Goal: Information Seeking & Learning: Learn about a topic

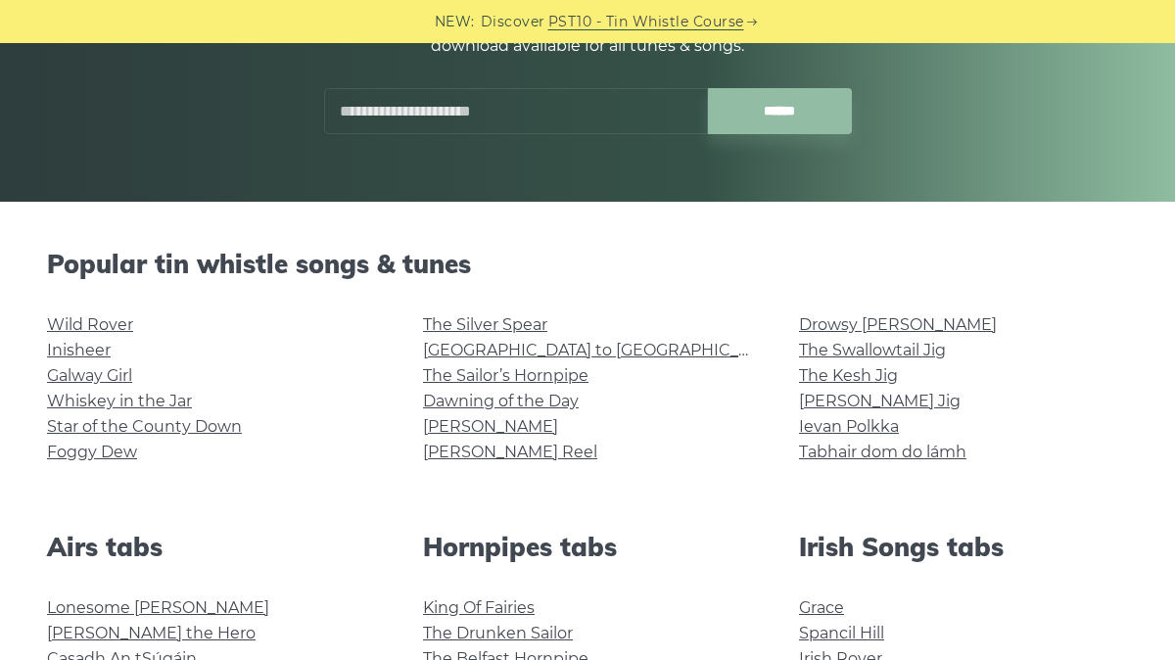
scroll to position [313, 0]
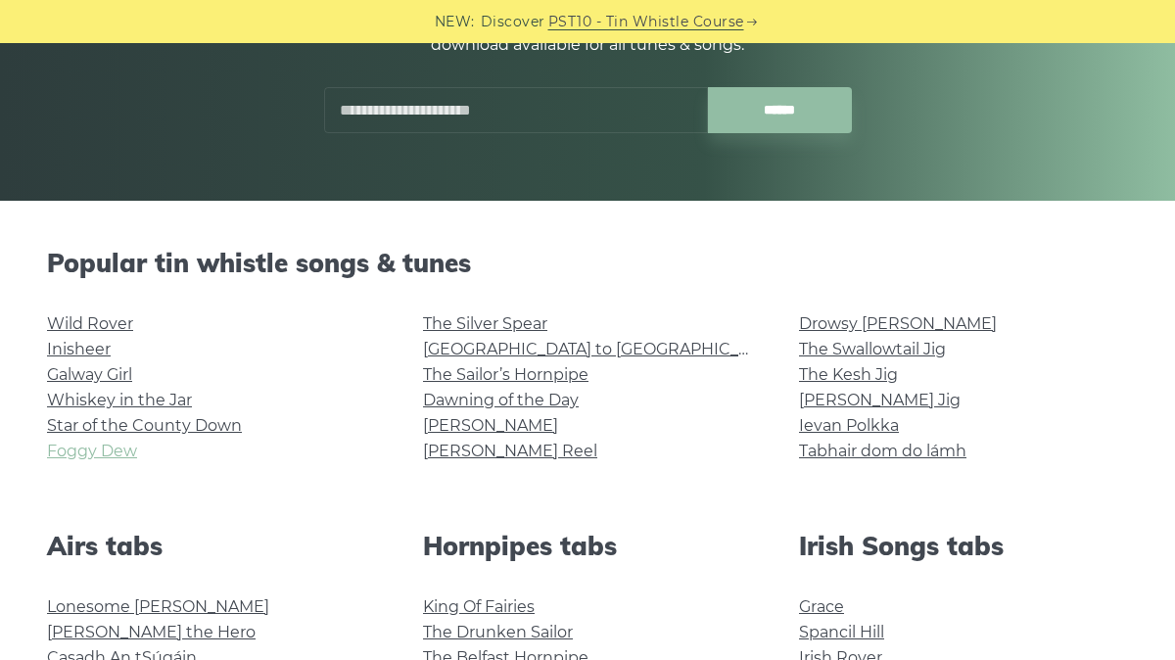
click at [115, 452] on link "Foggy Dew" at bounding box center [92, 451] width 90 height 19
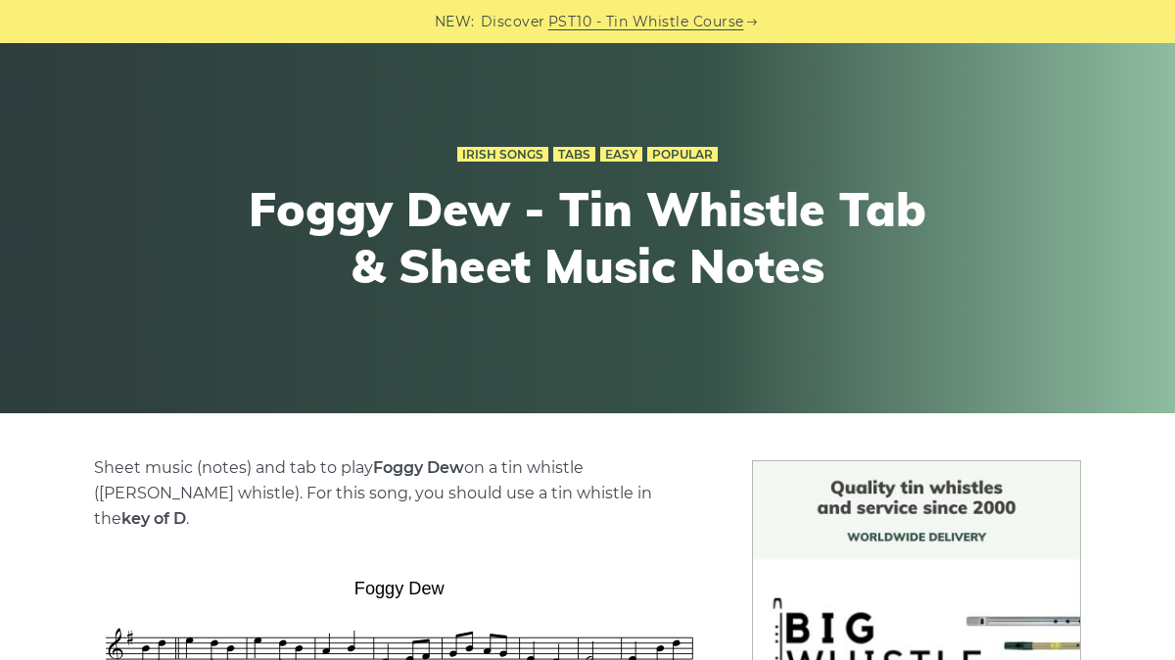
scroll to position [398, 0]
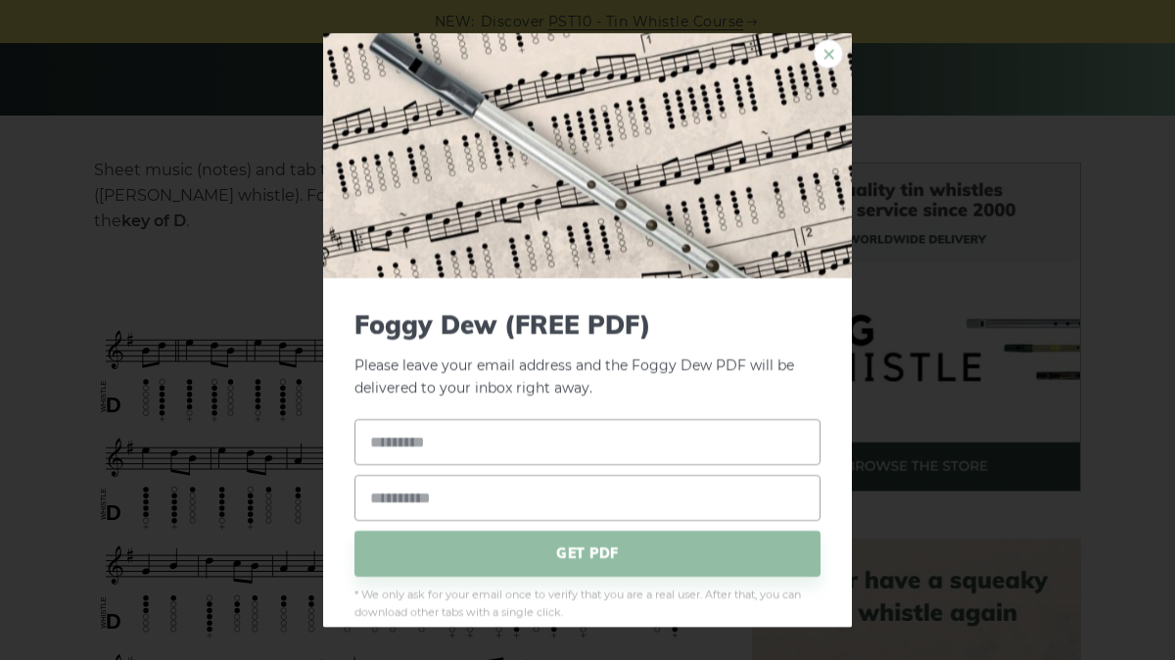
click at [825, 53] on link "×" at bounding box center [828, 53] width 29 height 29
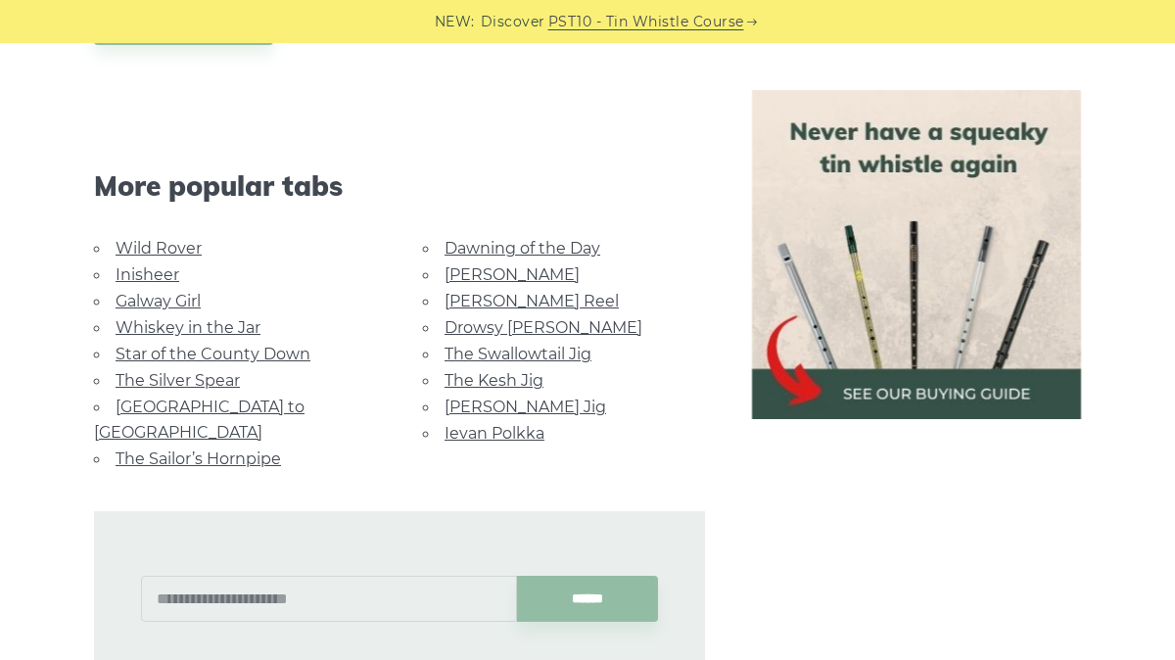
scroll to position [1190, 0]
click at [569, 240] on link "Dawning of the Day" at bounding box center [523, 249] width 156 height 19
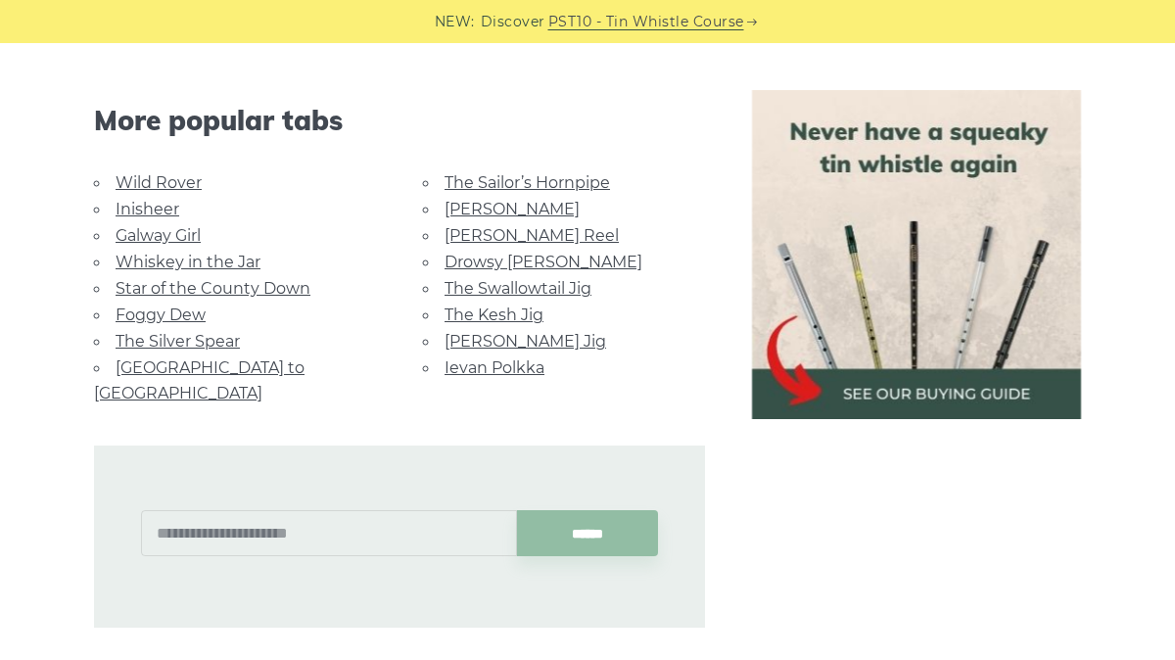
scroll to position [1241, 0]
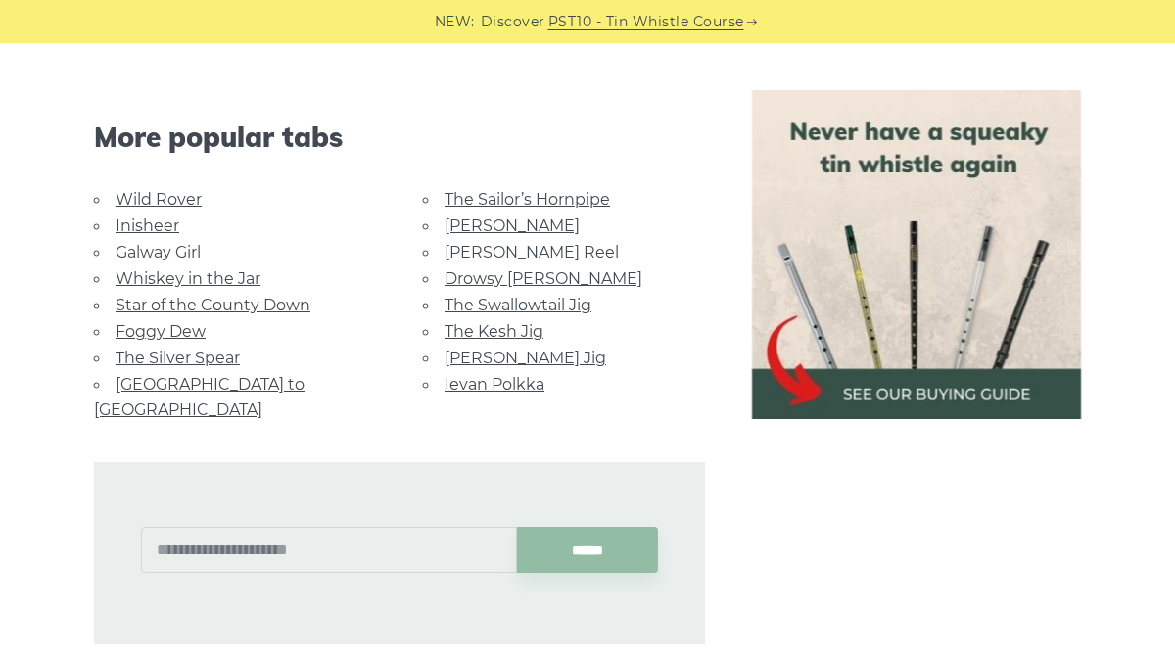
click at [549, 200] on link "The Sailor’s Hornpipe" at bounding box center [527, 199] width 165 height 19
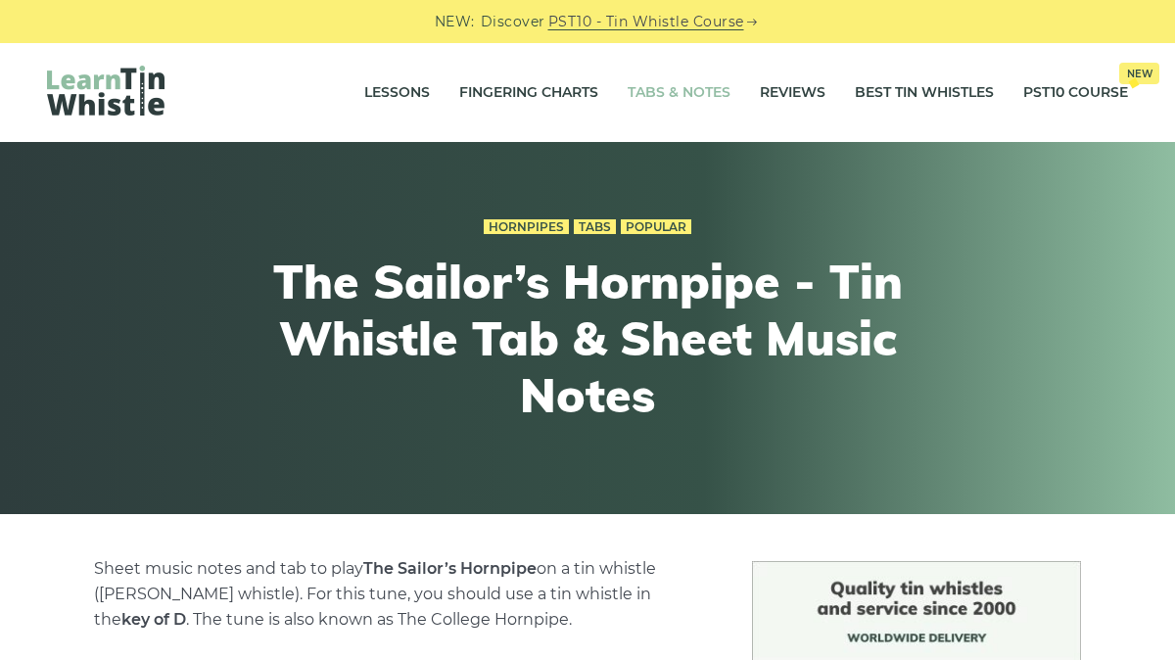
click at [667, 86] on link "Tabs & Notes" at bounding box center [679, 93] width 103 height 49
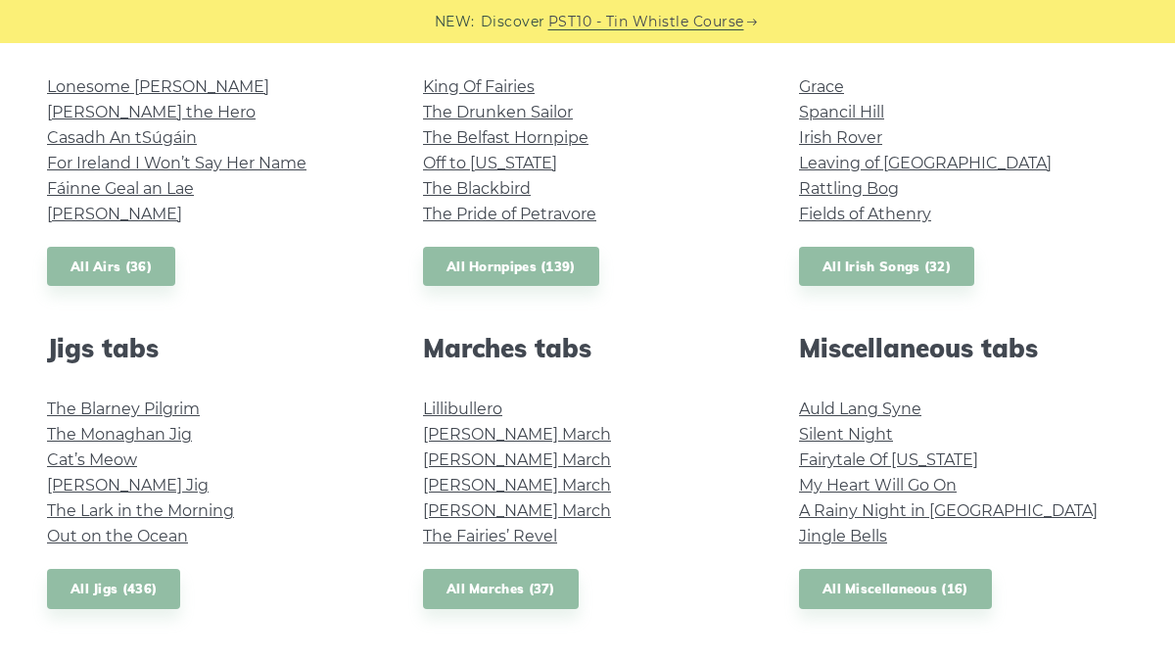
scroll to position [836, 0]
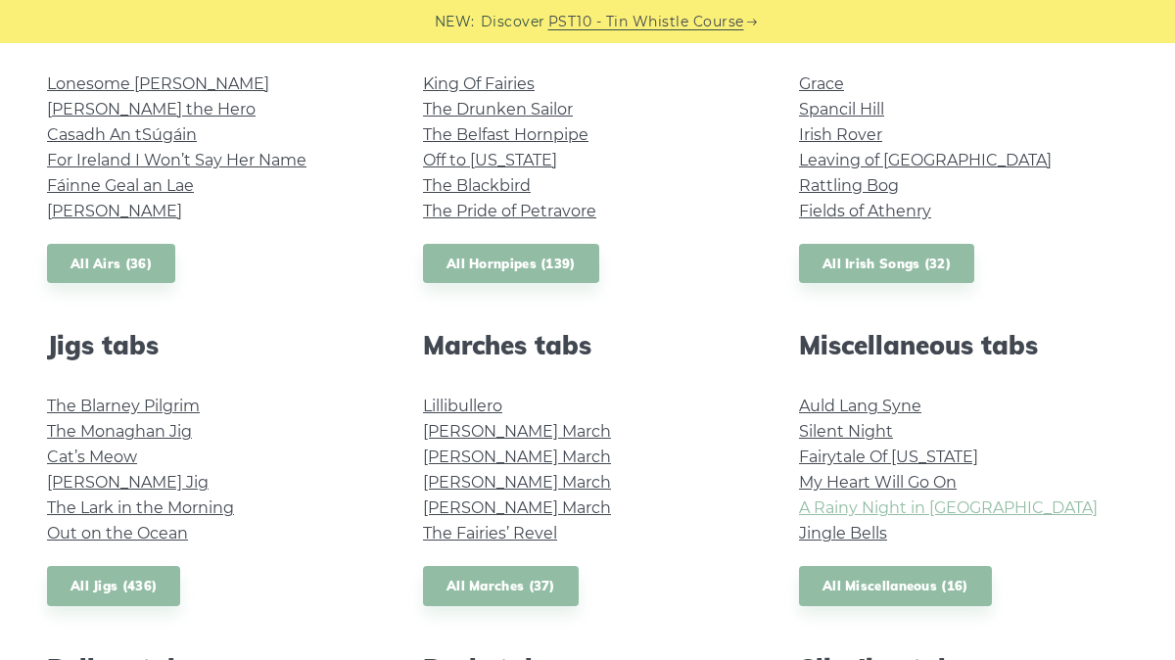
click at [850, 500] on link "A Rainy Night in Soho" at bounding box center [948, 507] width 299 height 19
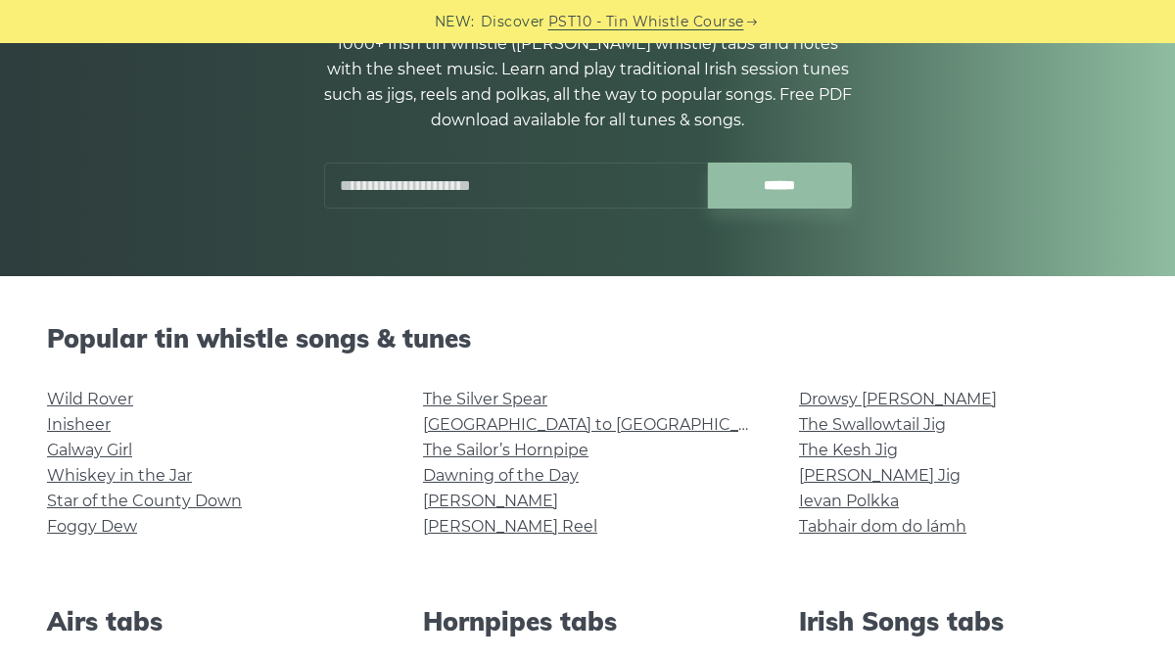
scroll to position [0, 0]
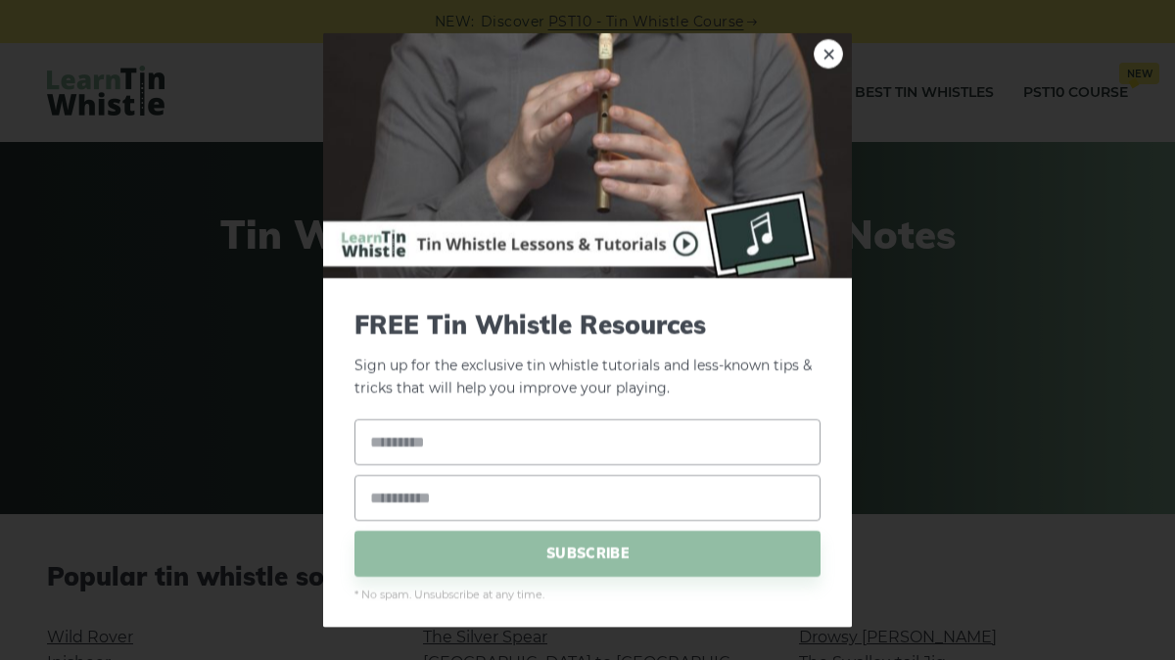
click at [898, 223] on div "× FREE Tin Whistle Resources Sign up for the exclusive tin whistle tutorials an…" at bounding box center [587, 330] width 1175 height 660
click at [825, 63] on link "×" at bounding box center [828, 53] width 29 height 29
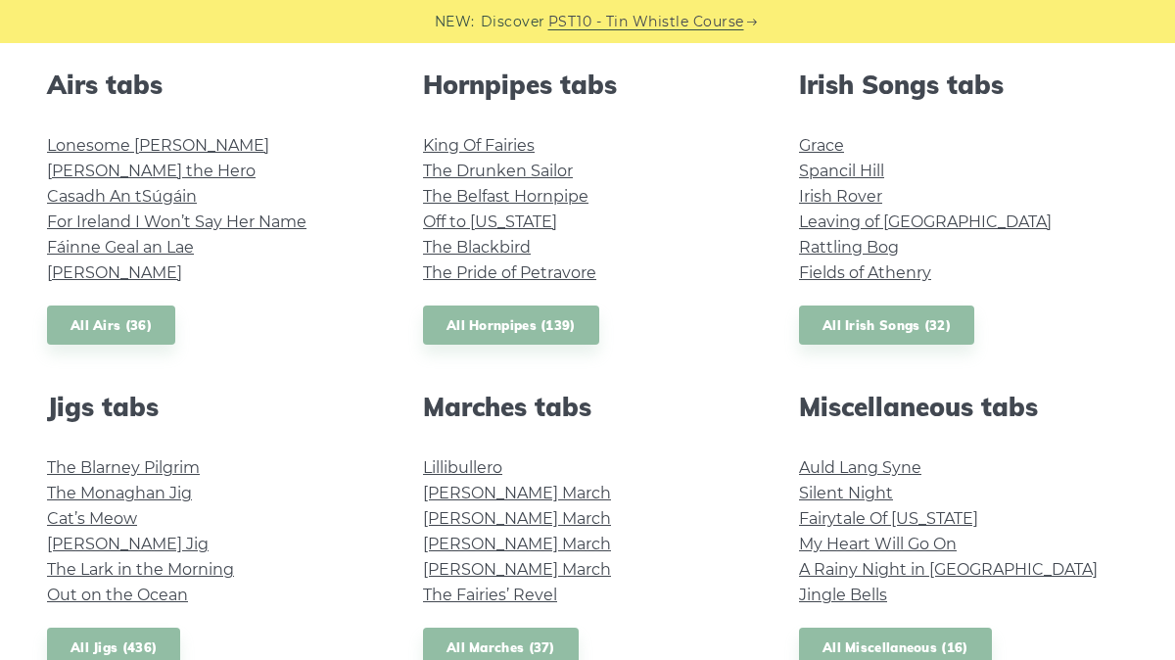
scroll to position [773, 0]
click at [810, 141] on link "Grace" at bounding box center [821, 146] width 45 height 19
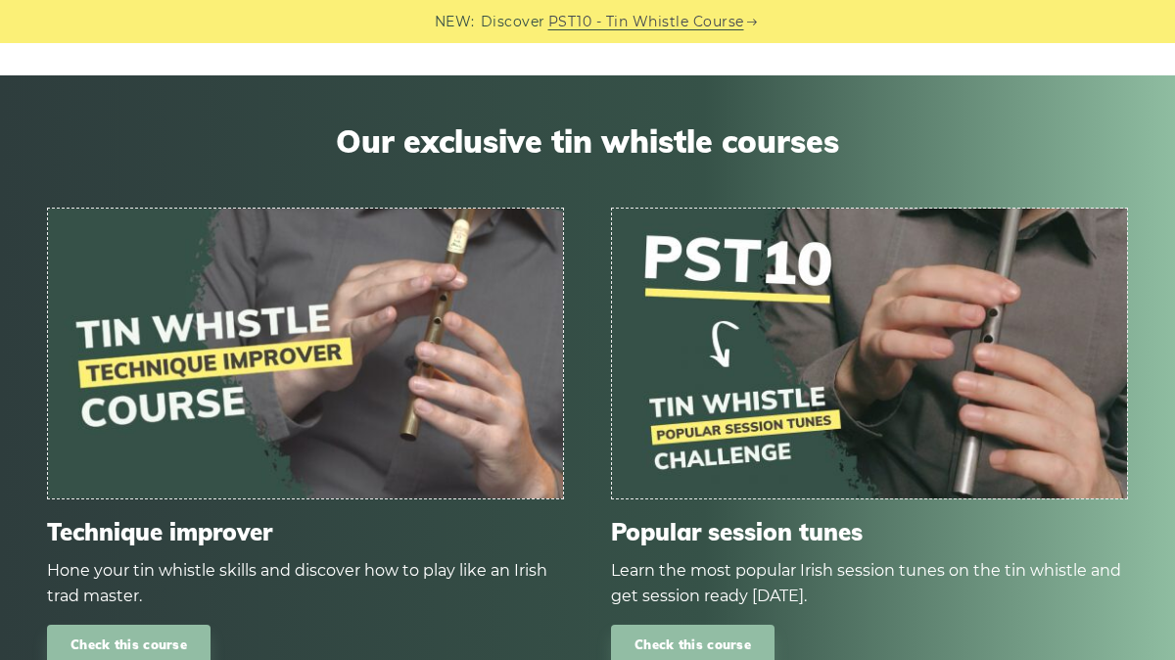
scroll to position [3122, 0]
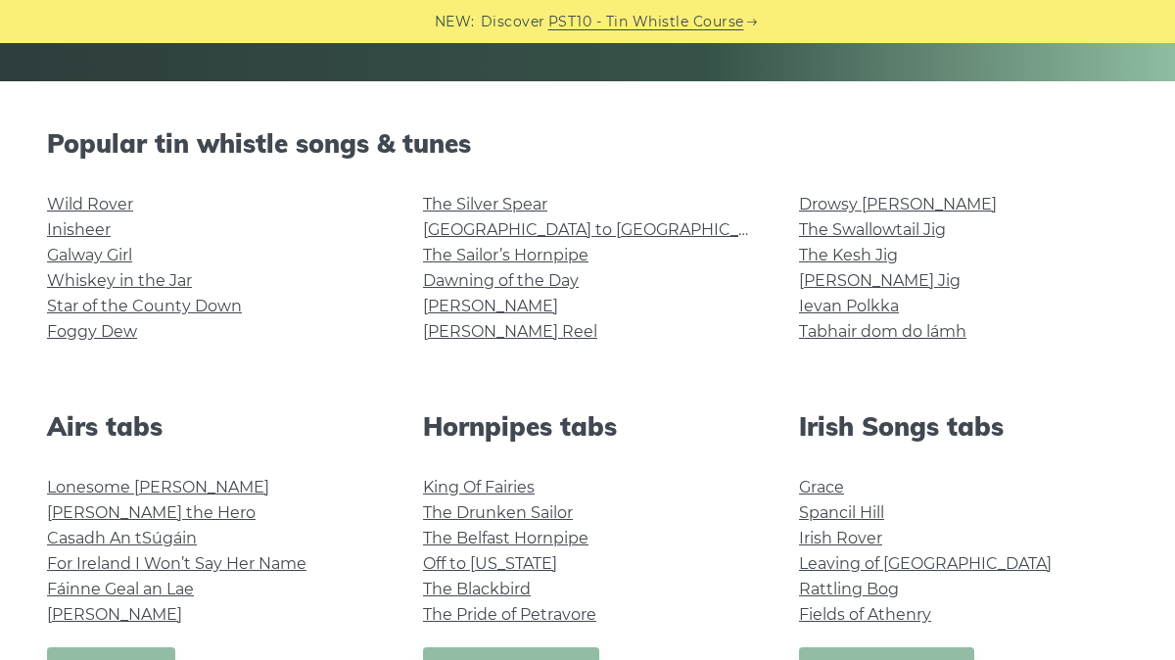
scroll to position [426, 0]
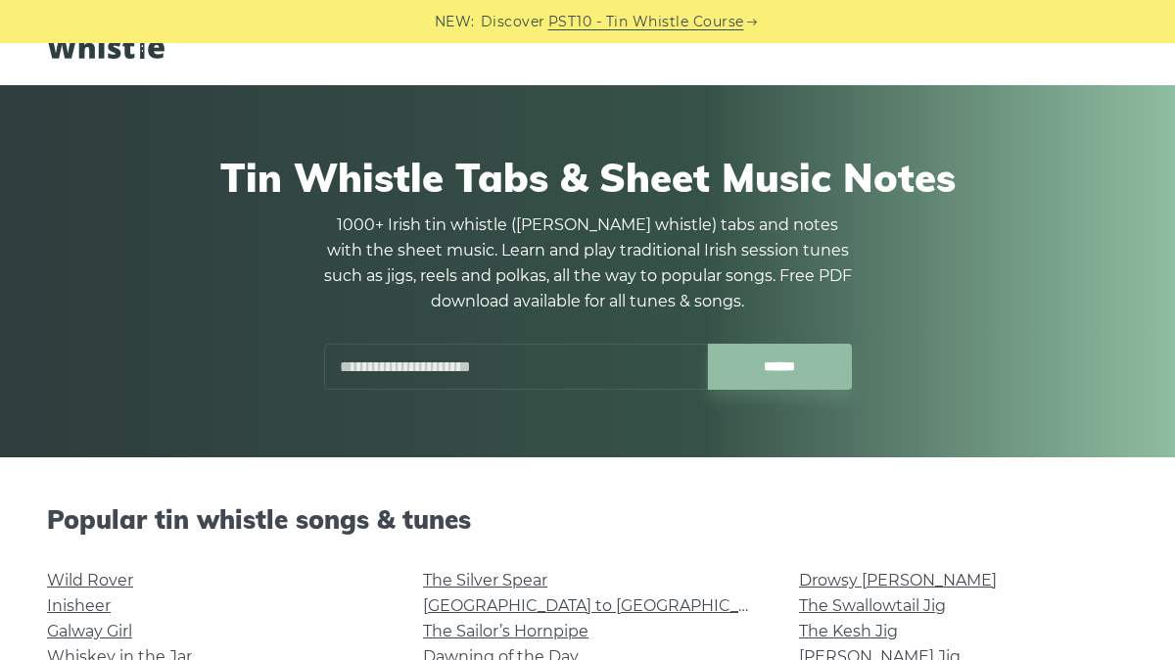
scroll to position [91, 0]
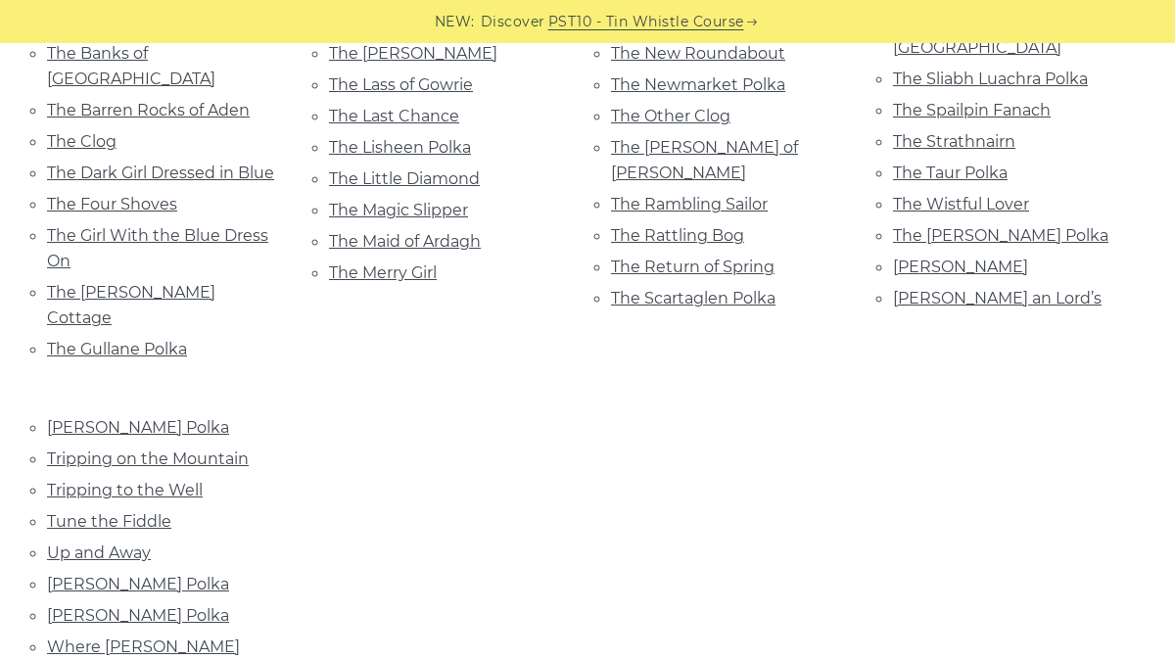
scroll to position [1433, 0]
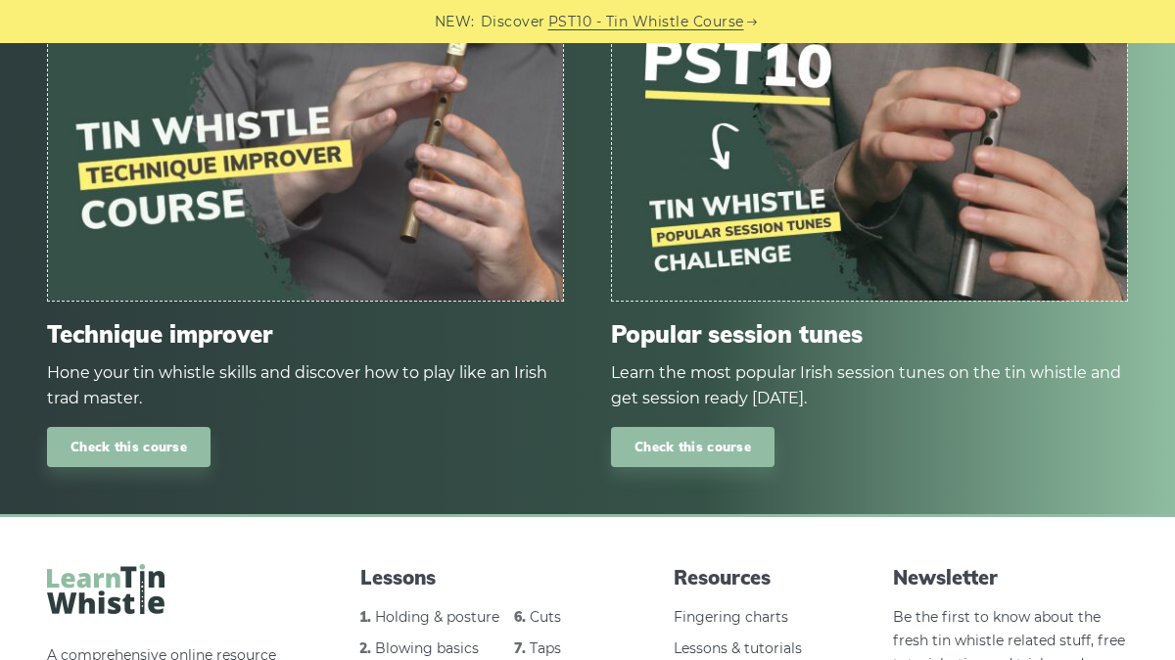
scroll to position [11596, 0]
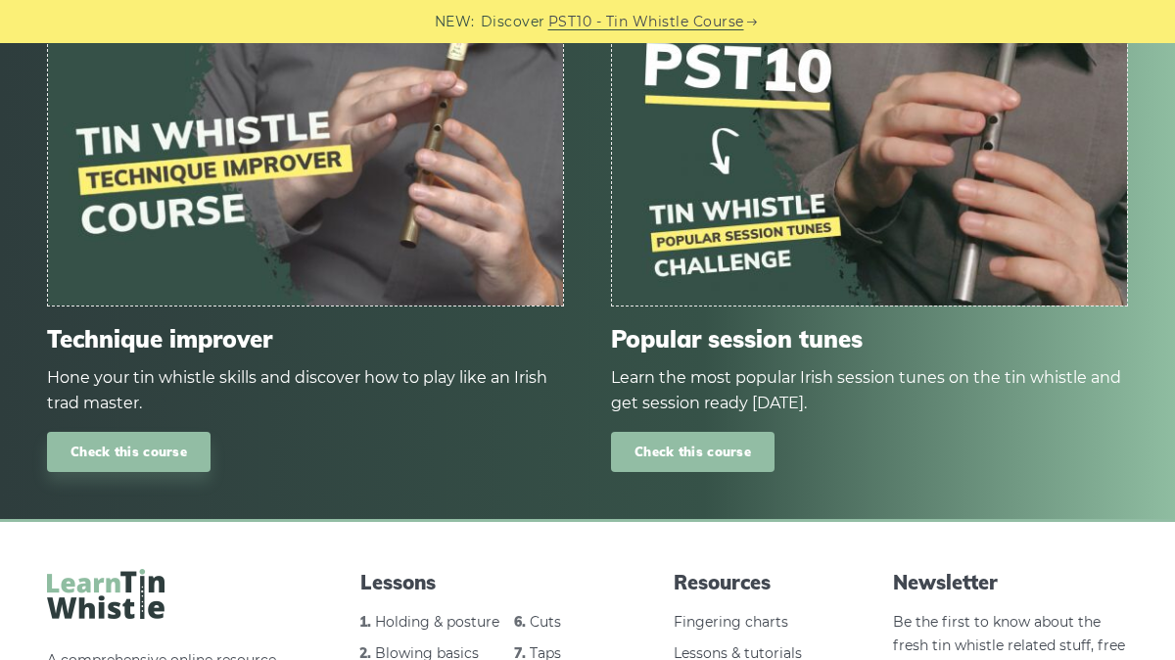
click at [726, 432] on link "Check this course" at bounding box center [693, 452] width 164 height 40
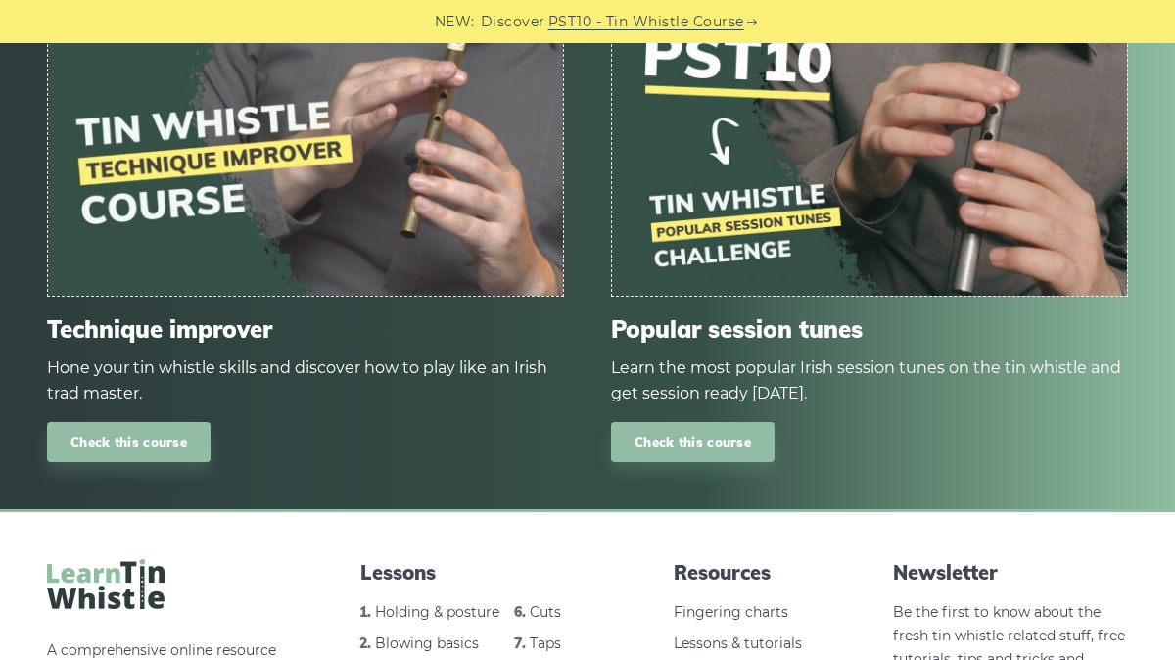
scroll to position [11587, 0]
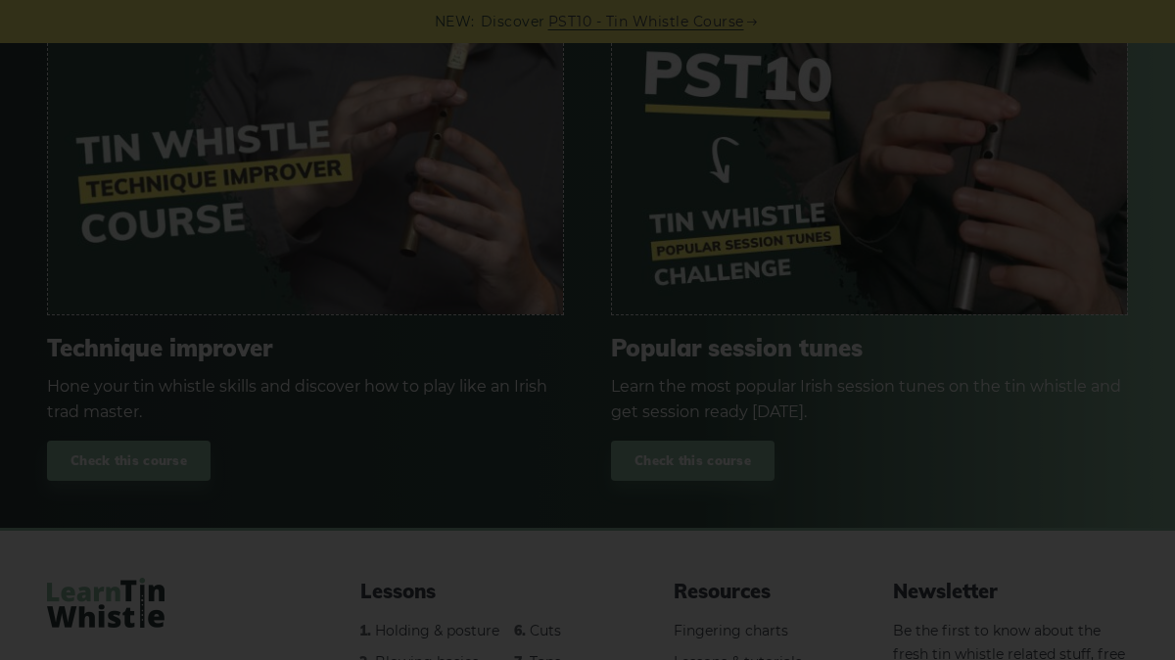
click at [672, 184] on div "×" at bounding box center [587, 330] width 1175 height 660
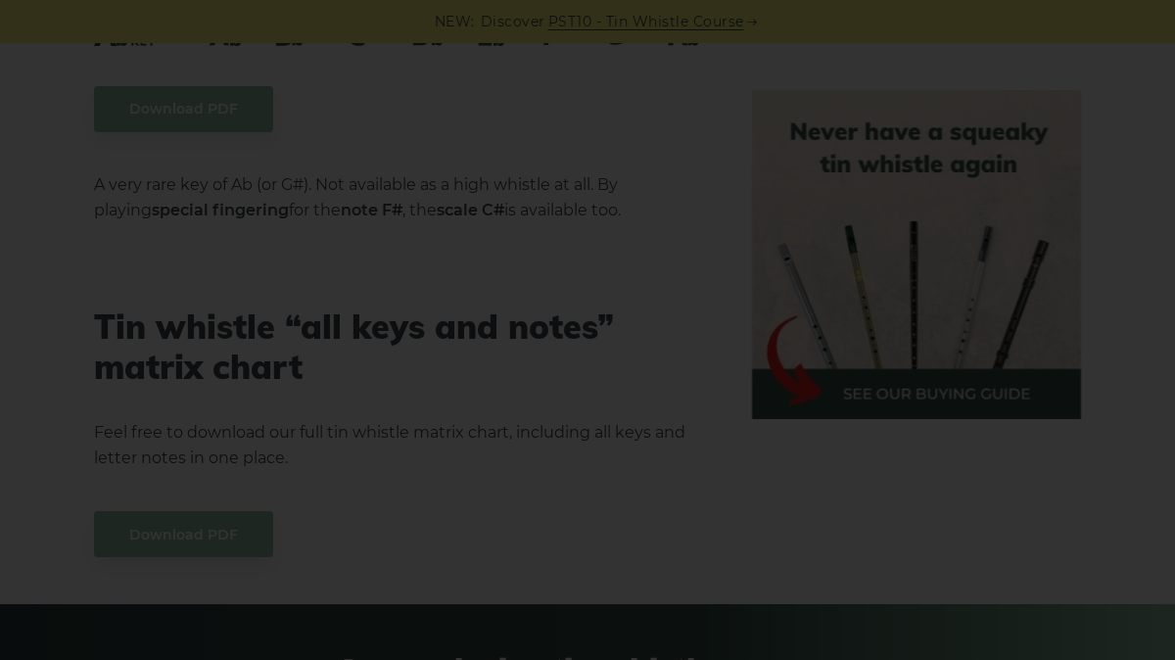
scroll to position [10756, 0]
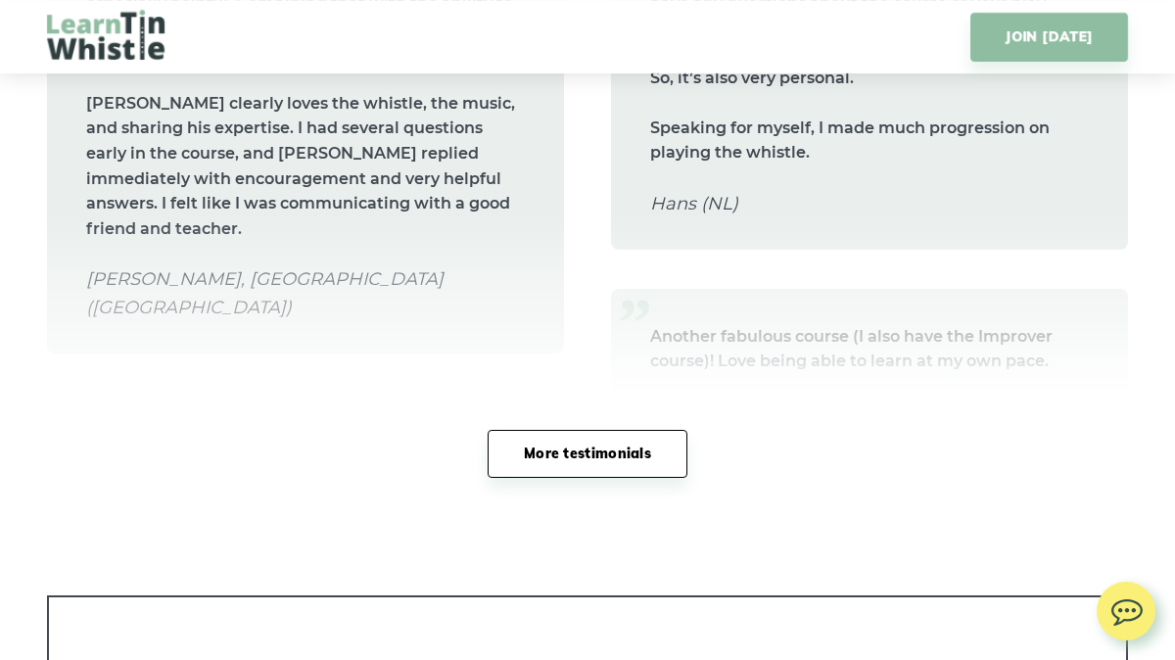
scroll to position [8958, 0]
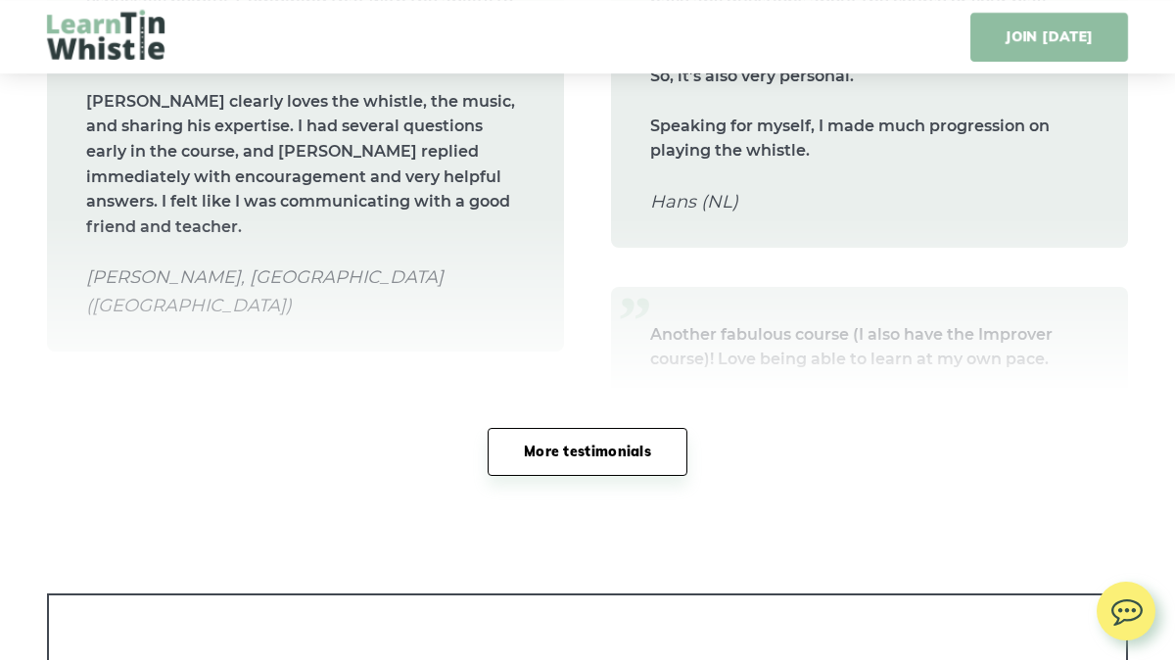
click at [1037, 33] on link "JOIN TODAY" at bounding box center [1049, 37] width 158 height 49
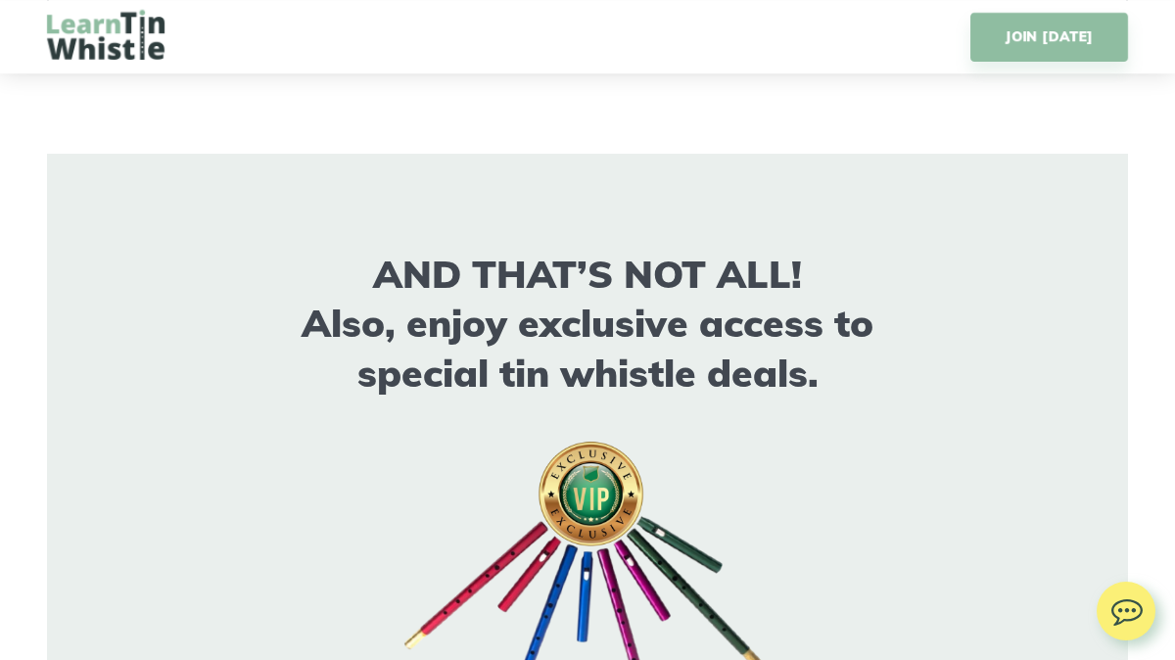
scroll to position [10612, 0]
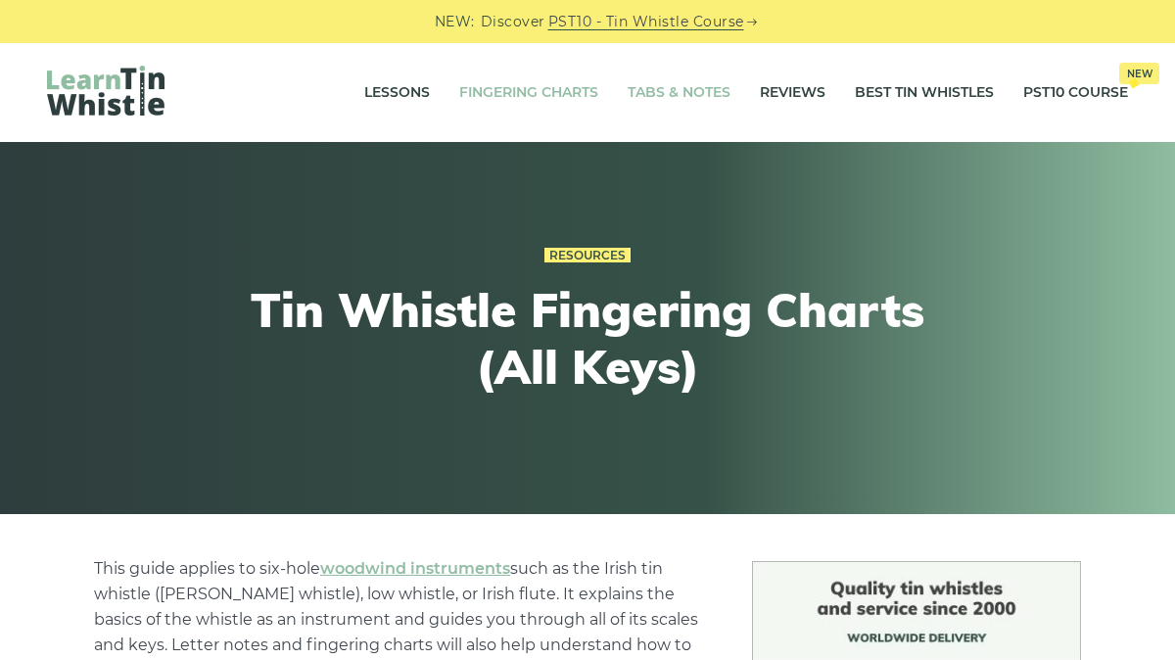
click at [668, 103] on link "Tabs & Notes" at bounding box center [679, 93] width 103 height 49
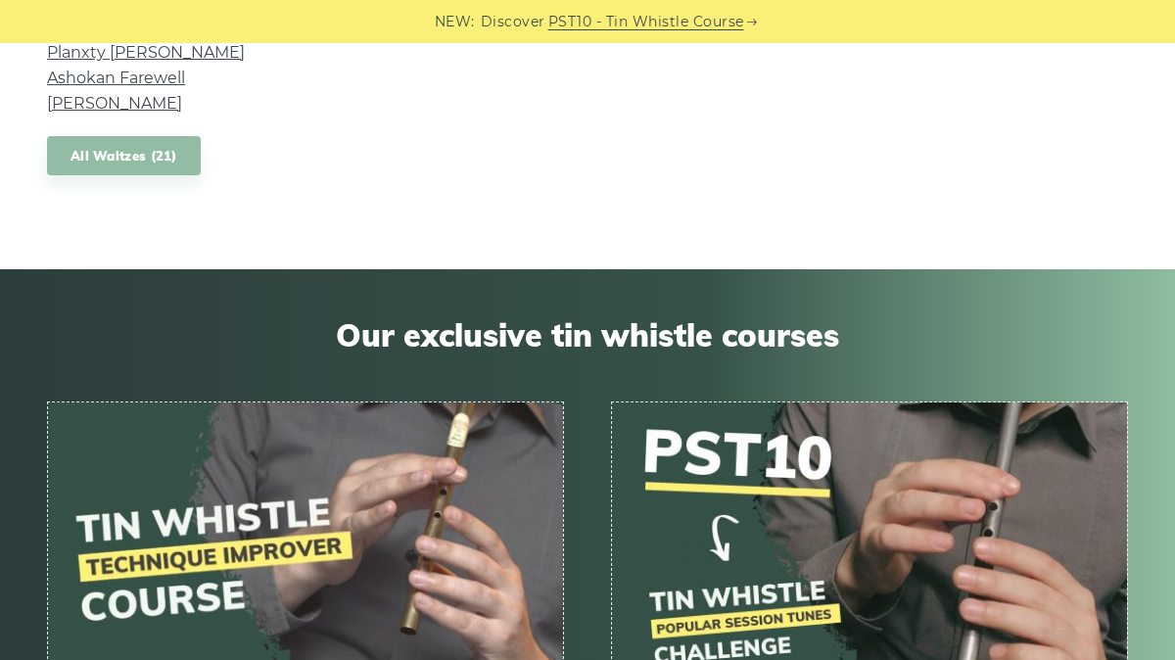
scroll to position [2038, 0]
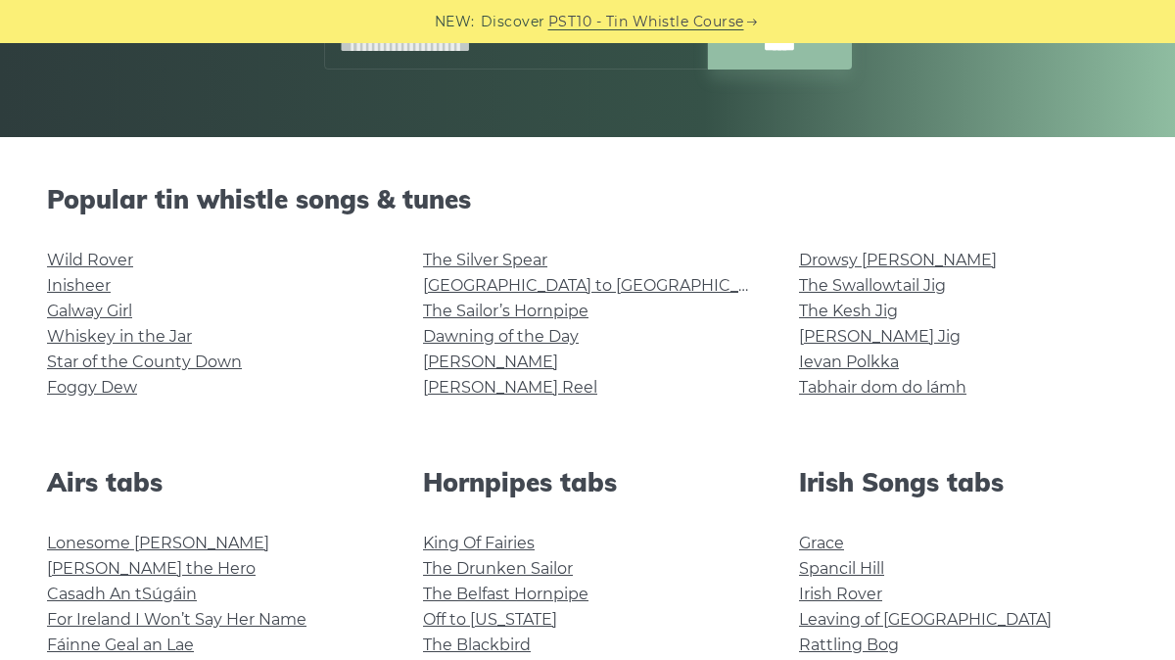
scroll to position [380, 0]
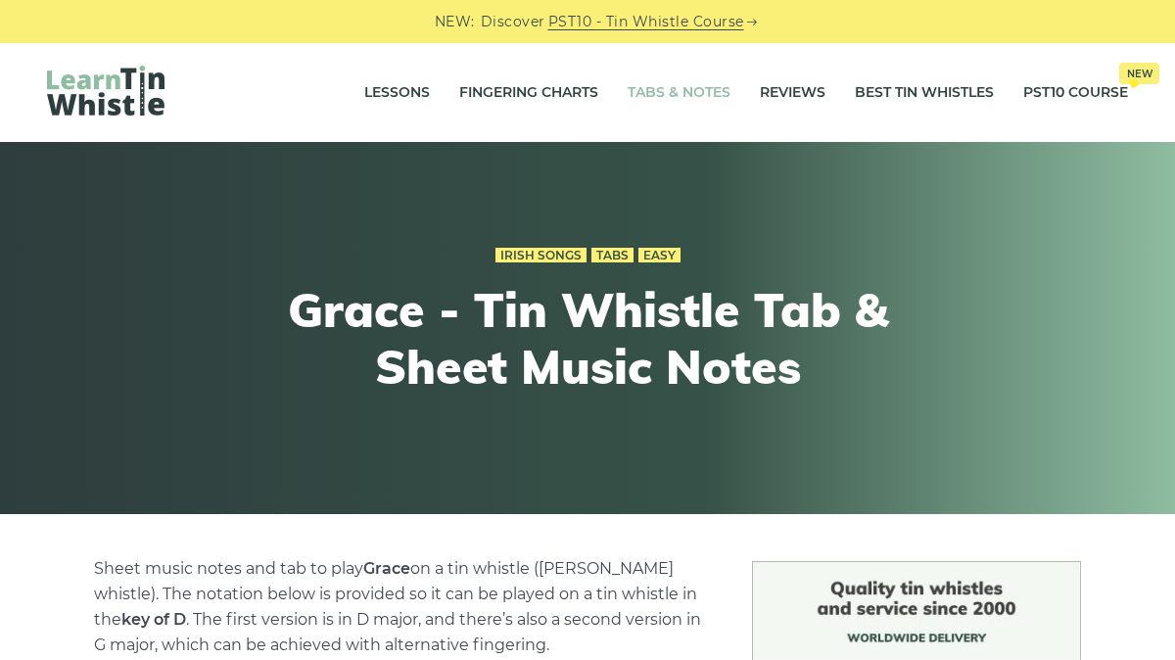
click at [657, 98] on link "Tabs & Notes" at bounding box center [679, 93] width 103 height 49
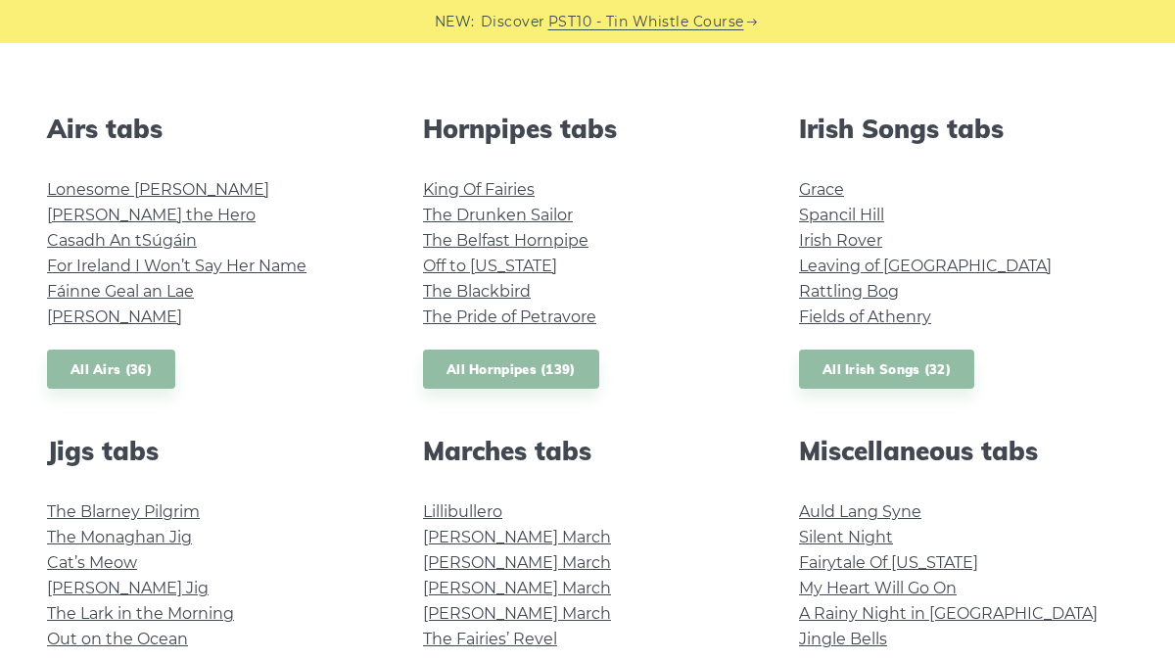
scroll to position [654, 0]
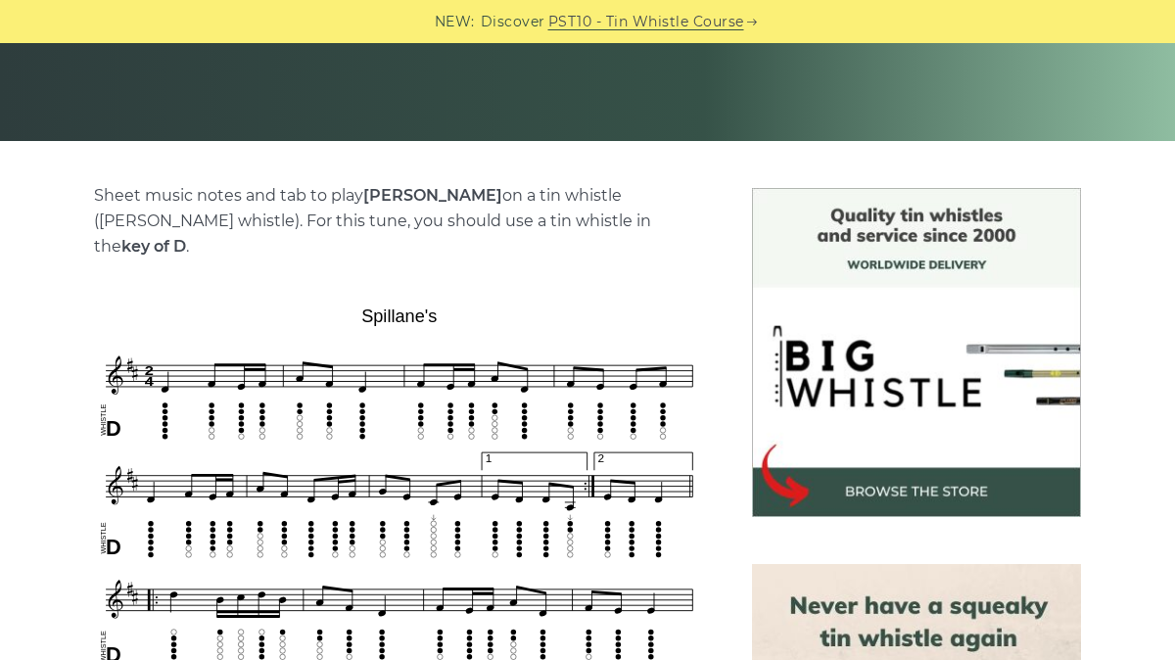
scroll to position [260, 0]
